Goal: Information Seeking & Learning: Get advice/opinions

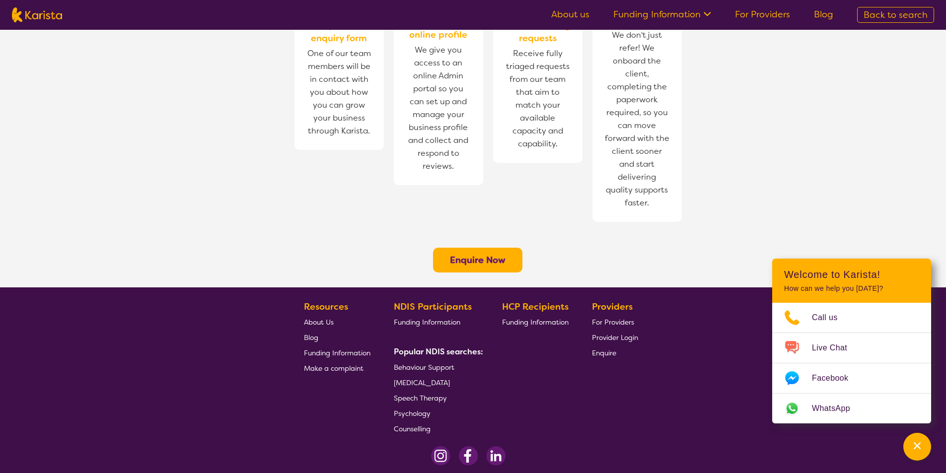
scroll to position [725, 0]
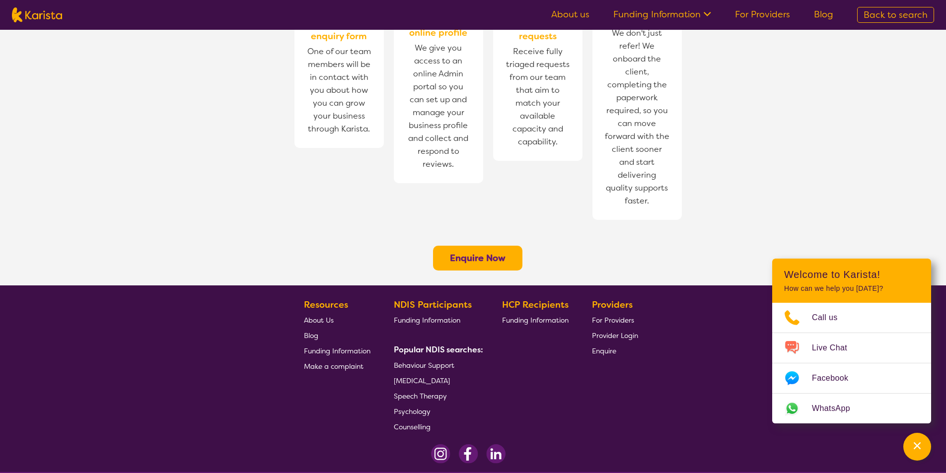
click at [439, 361] on span "Behaviour Support" at bounding box center [424, 365] width 61 height 9
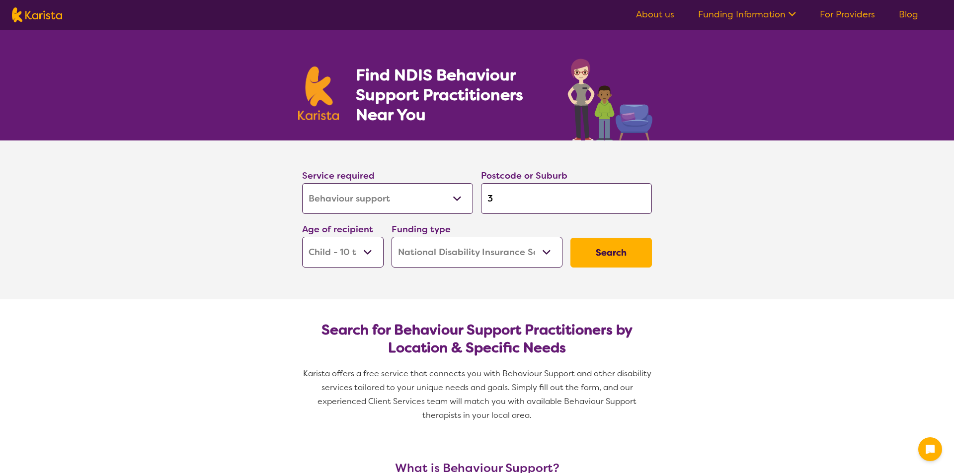
select select "Behaviour support"
select select "CH"
select select "NDIS"
select select "Behaviour support"
select select "CH"
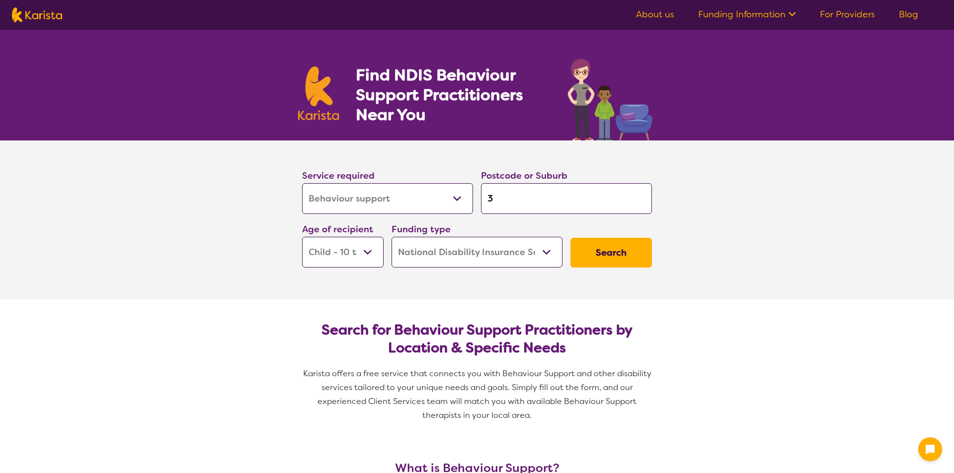
select select "NDIS"
click at [588, 244] on button "Search" at bounding box center [607, 253] width 81 height 30
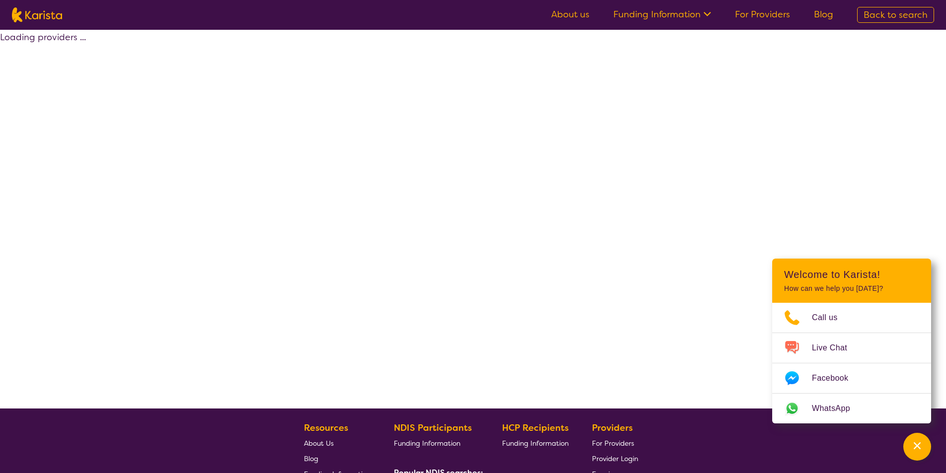
select select "by_score"
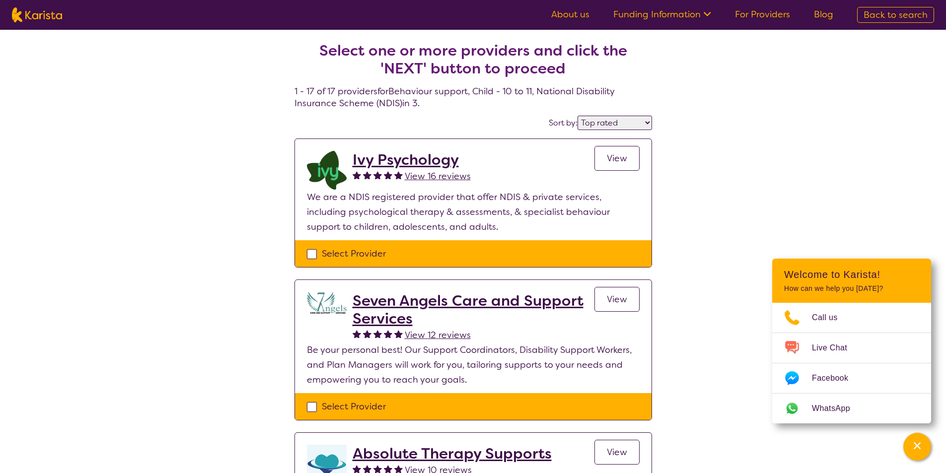
click at [446, 178] on span "View 16 reviews" at bounding box center [438, 176] width 66 height 12
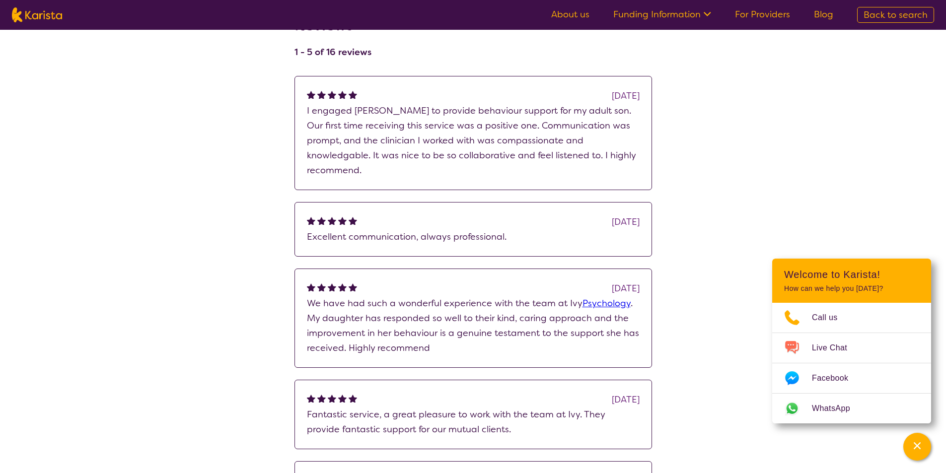
scroll to position [149, 0]
